Goal: Task Accomplishment & Management: Complete application form

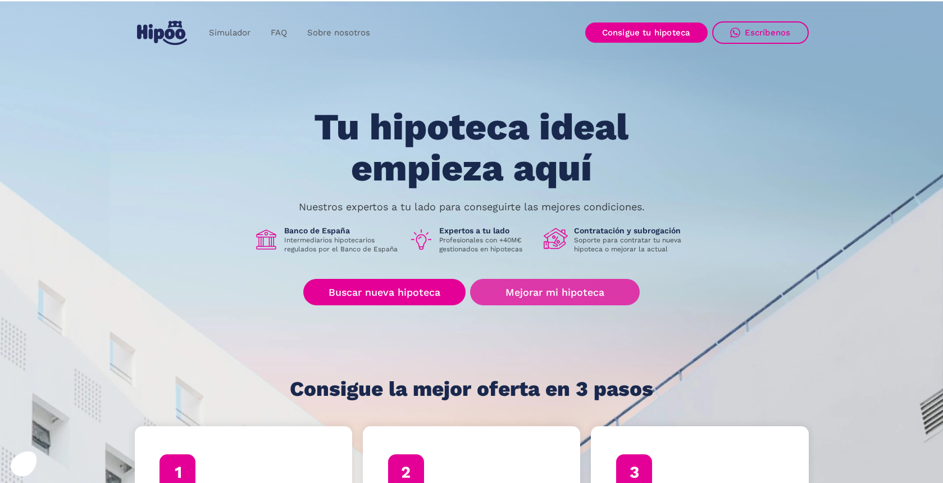
click at [517, 289] on link "Mejorar mi hipoteca" at bounding box center [554, 292] width 169 height 26
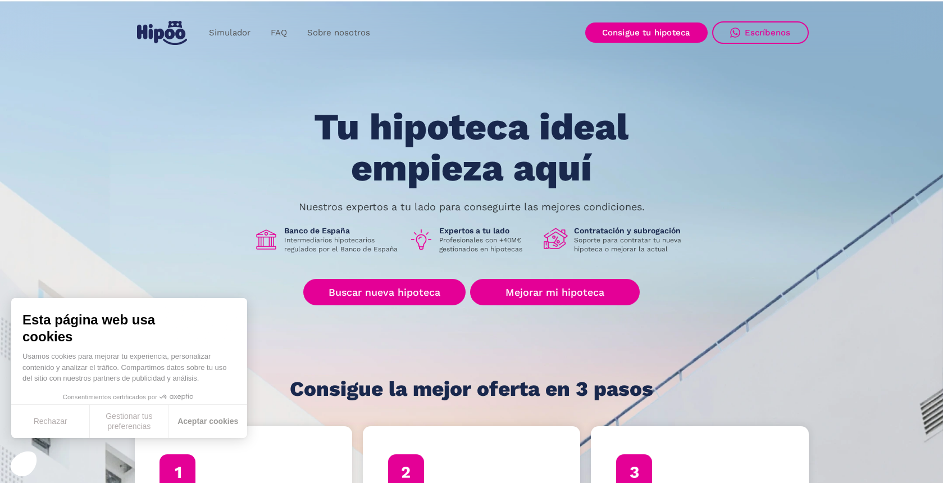
click at [191, 426] on button "Aceptar cookies" at bounding box center [208, 420] width 79 height 33
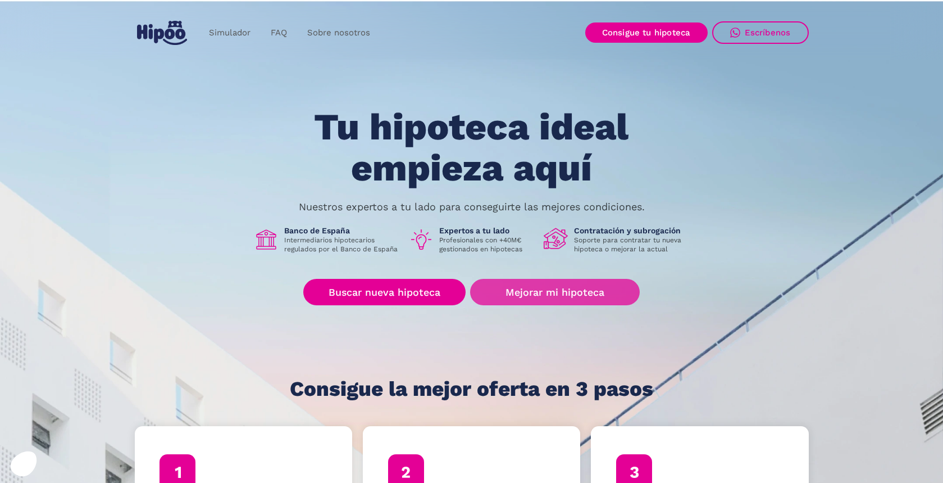
click at [543, 288] on link "Mejorar mi hipoteca" at bounding box center [554, 292] width 169 height 26
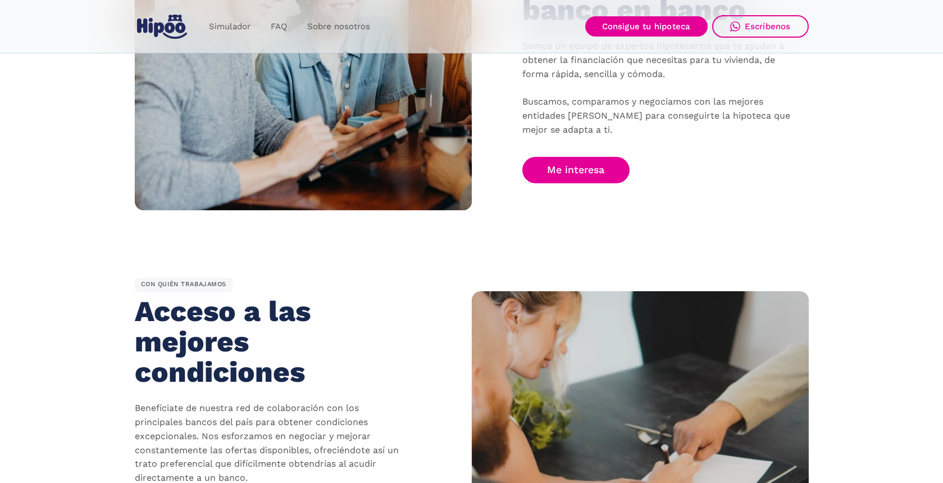
scroll to position [820, 0]
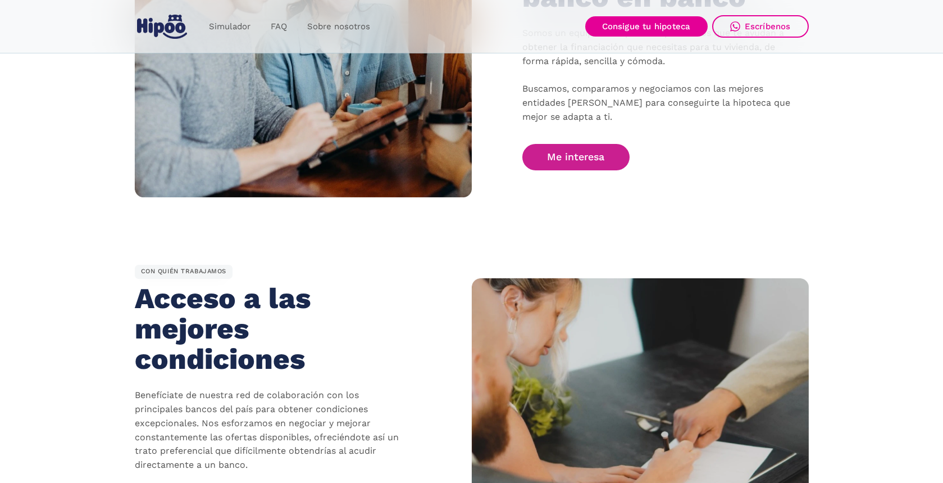
click at [589, 157] on link "Me interesa" at bounding box center [576, 157] width 108 height 26
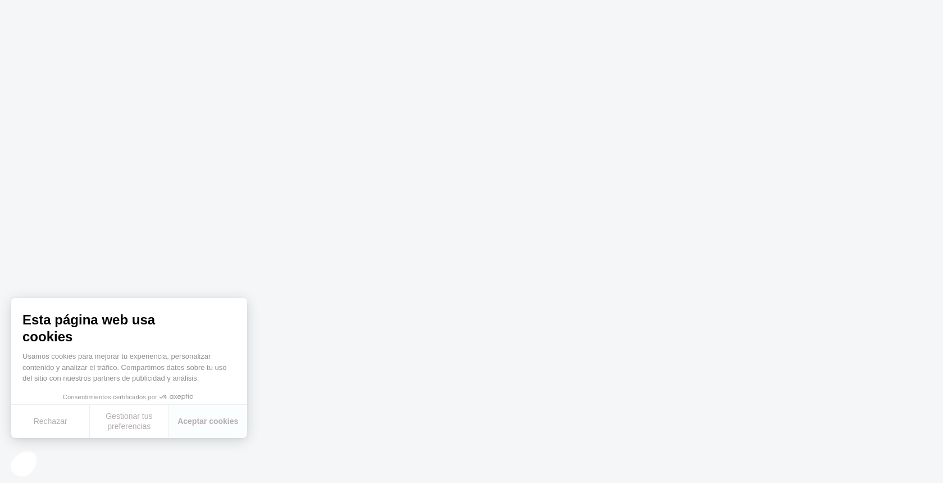
click at [44, 419] on button "Rechazar" at bounding box center [50, 420] width 79 height 33
